Goal: Task Accomplishment & Management: Use online tool/utility

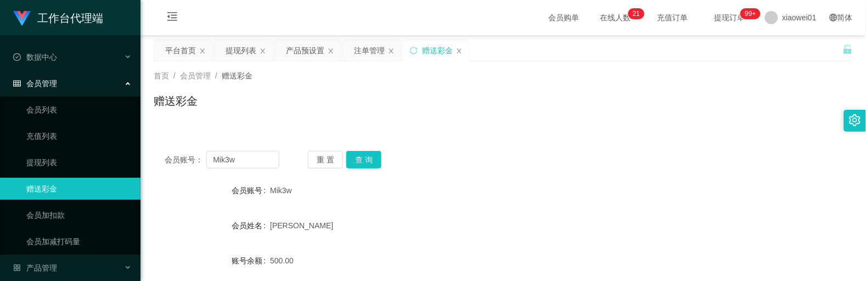
click at [100, 136] on section "工作台代理端 数据中心 会员管理 会员列表 充值列表 提现列表 赠送彩金 会员加扣款 会员加减打码量 产品管理 平台首页 保存配置 重置配置 整体风格设置 主…" at bounding box center [433, 226] width 866 height 452
type input "Liberty"
click at [360, 157] on button "查 询" at bounding box center [363, 160] width 35 height 18
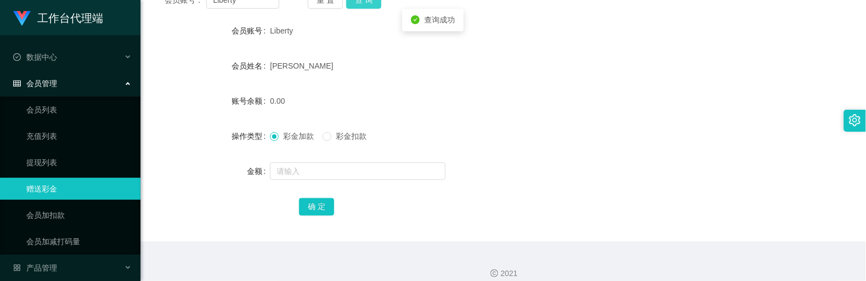
scroll to position [171, 0]
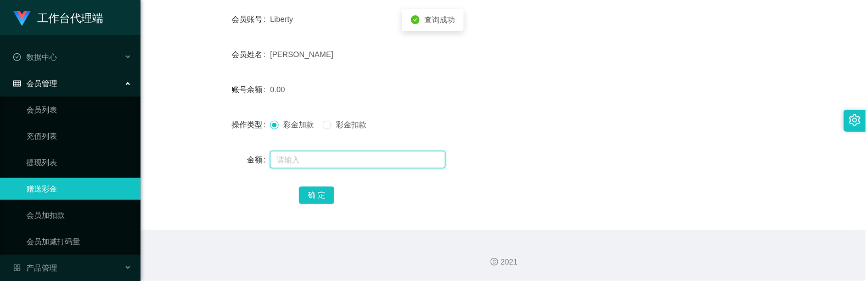
click at [329, 161] on input "text" at bounding box center [358, 160] width 176 height 18
type input "500"
click at [309, 180] on form "会员账号 Liberty 会员姓名 [PERSON_NAME] 账号余额 0.00 操作类型 彩金加款 彩金扣款 金额 500 确 定" at bounding box center [503, 107] width 699 height 198
click at [308, 184] on div "确 定" at bounding box center [503, 195] width 408 height 22
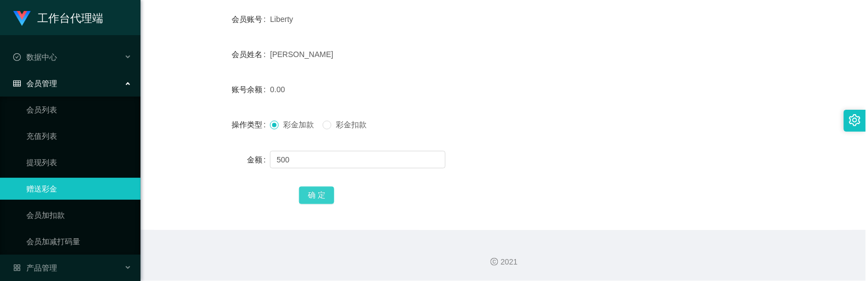
click at [317, 193] on button "确 定" at bounding box center [316, 196] width 35 height 18
click at [485, 108] on form "会员账号 Liberty 会员姓名 [PERSON_NAME] 账号余额 0.00 操作类型 彩金加款 彩金扣款 金额 确 定" at bounding box center [503, 107] width 699 height 198
